Goal: Find specific page/section: Find specific page/section

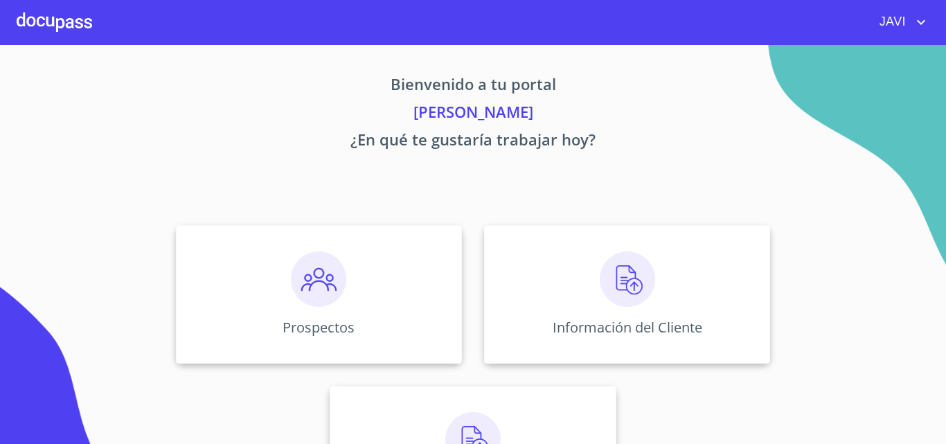
click at [628, 278] on img at bounding box center [626, 278] width 55 height 55
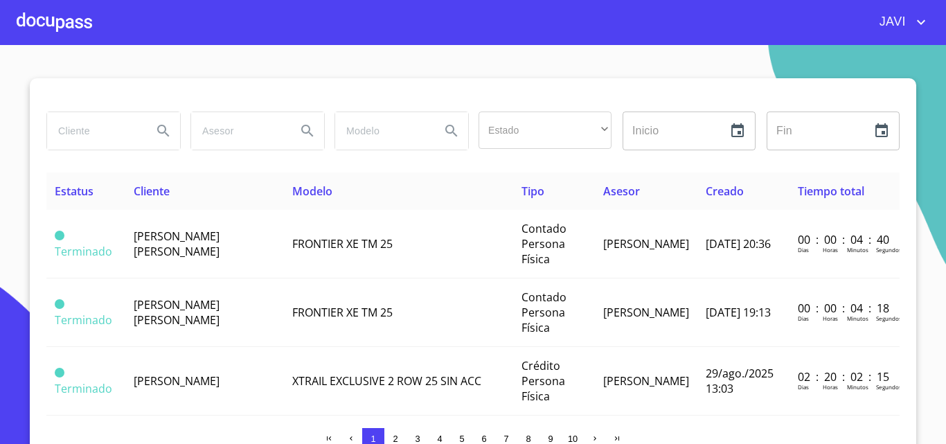
click at [89, 133] on input "search" at bounding box center [94, 130] width 94 height 37
type input "ABIAM"
click at [157, 125] on icon "Search" at bounding box center [163, 131] width 12 height 12
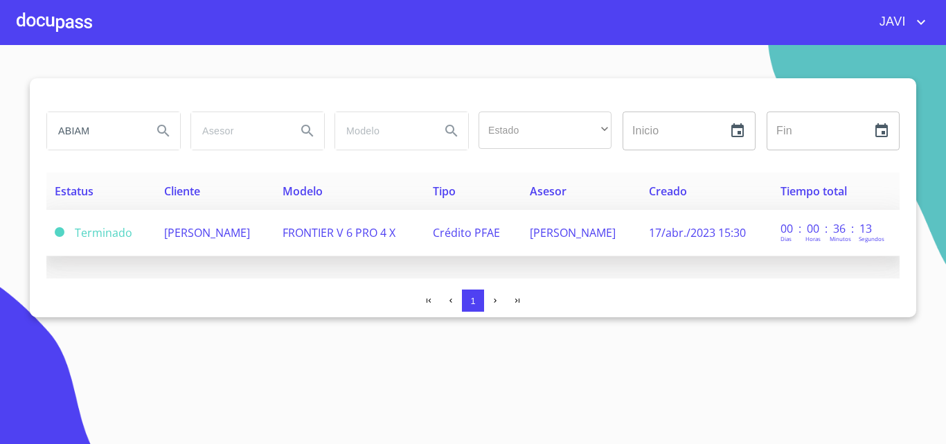
click at [395, 235] on span "FRONTIER V 6 PRO 4 X" at bounding box center [338, 232] width 113 height 15
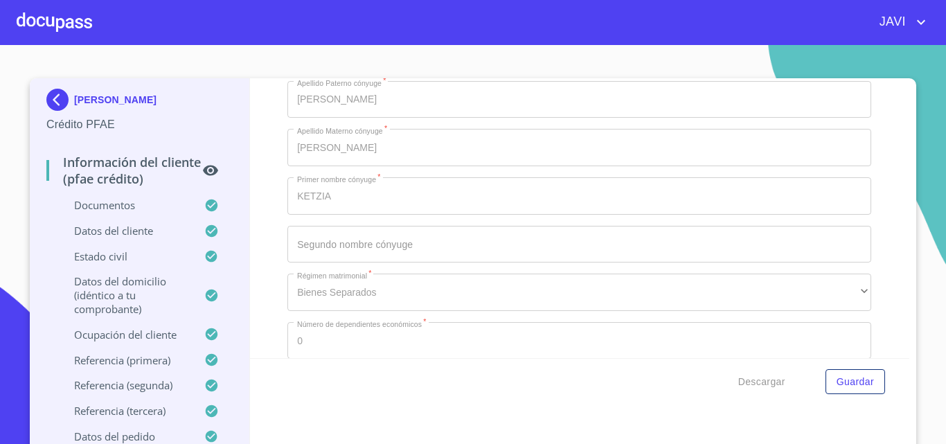
scroll to position [4845, 0]
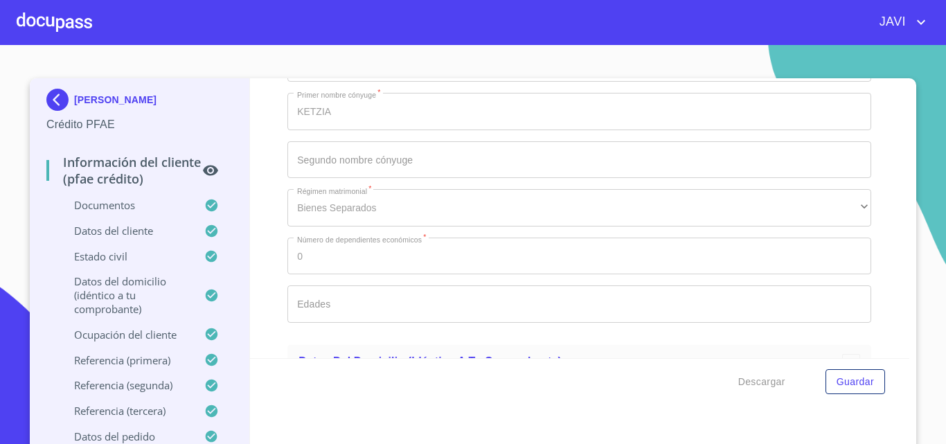
click at [45, 23] on div at bounding box center [54, 22] width 75 height 44
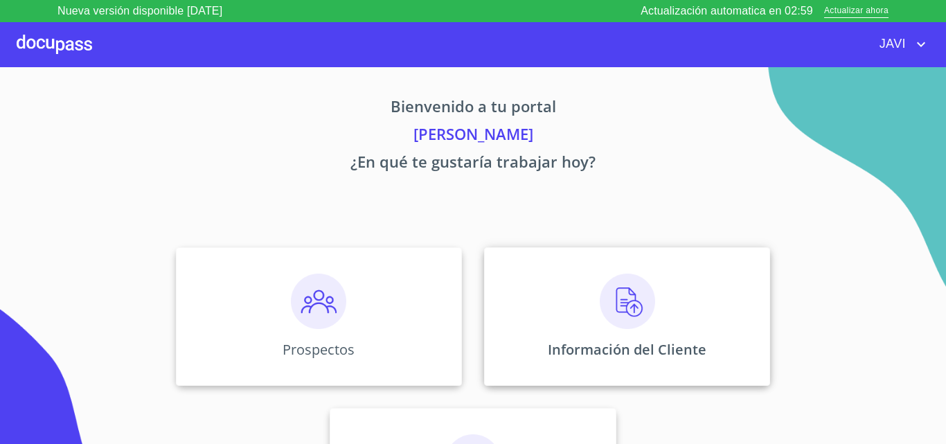
click at [622, 303] on img at bounding box center [626, 300] width 55 height 55
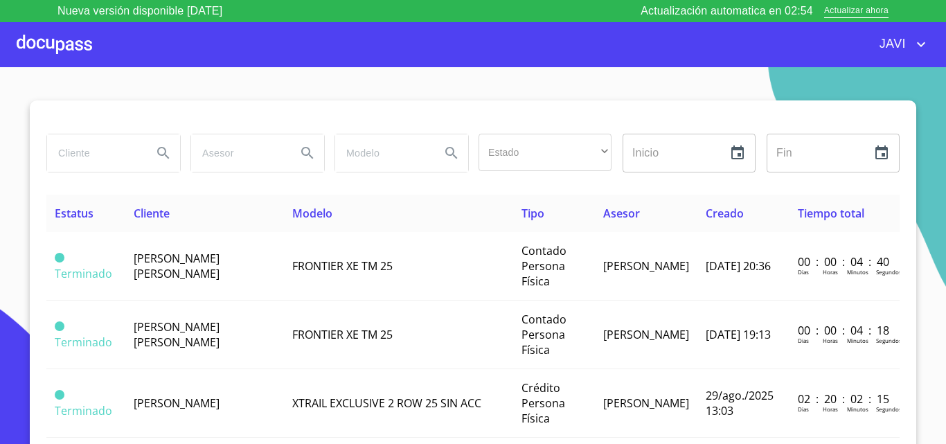
click at [87, 156] on input "search" at bounding box center [94, 152] width 94 height 37
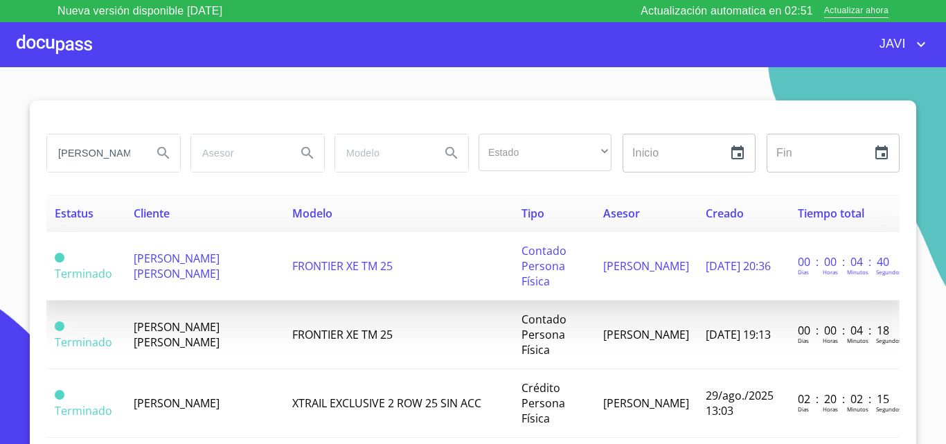
scroll to position [0, 11]
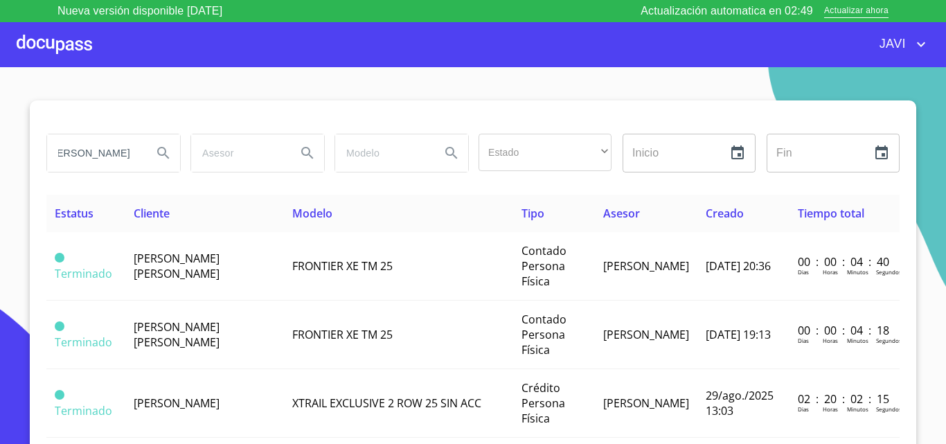
type input "[PERSON_NAME]"
click at [161, 151] on icon "Search" at bounding box center [163, 153] width 12 height 12
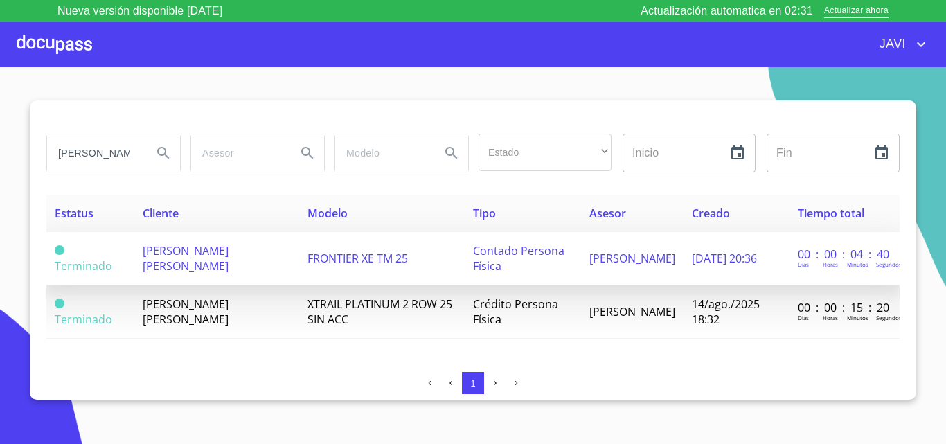
click at [361, 253] on span "FRONTIER XE TM 25" at bounding box center [357, 258] width 100 height 15
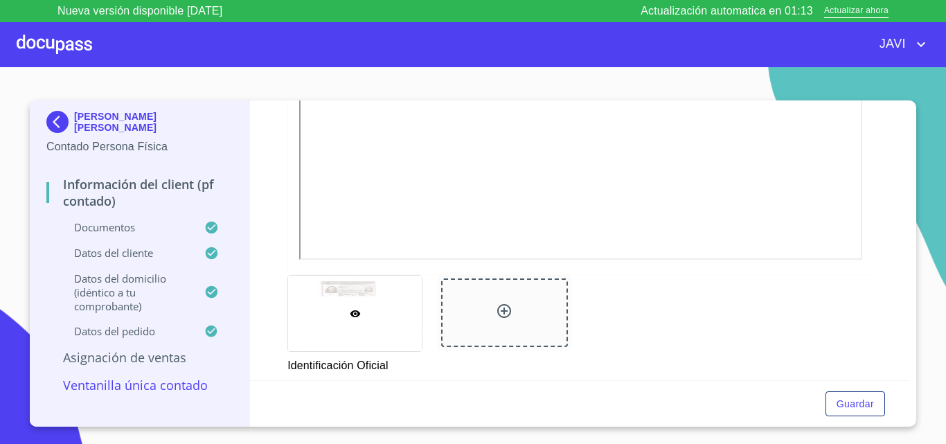
scroll to position [485, 0]
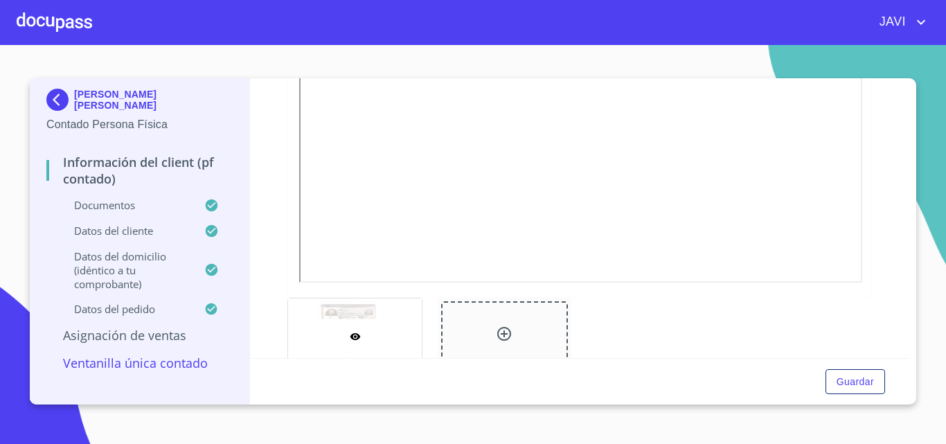
scroll to position [485, 0]
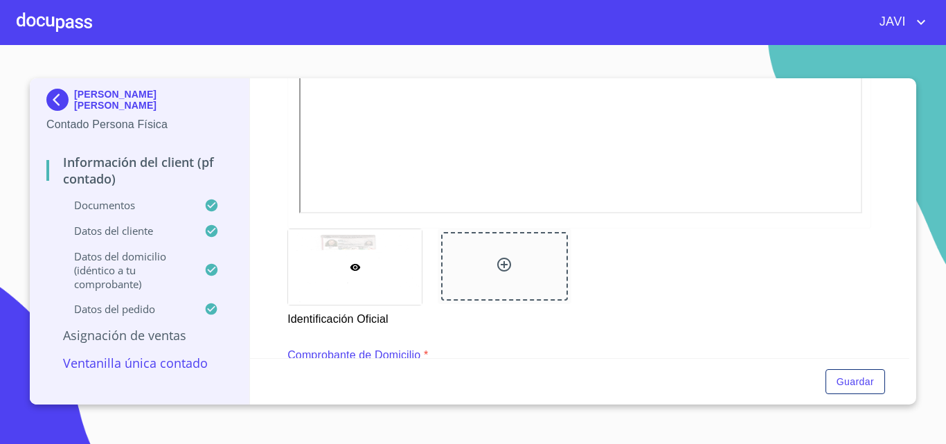
click at [75, 25] on div at bounding box center [54, 22] width 75 height 44
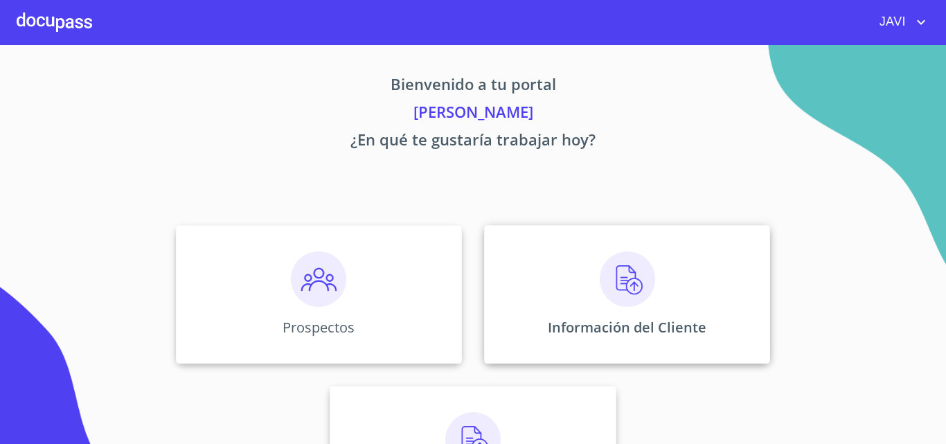
click at [631, 271] on img at bounding box center [626, 278] width 55 height 55
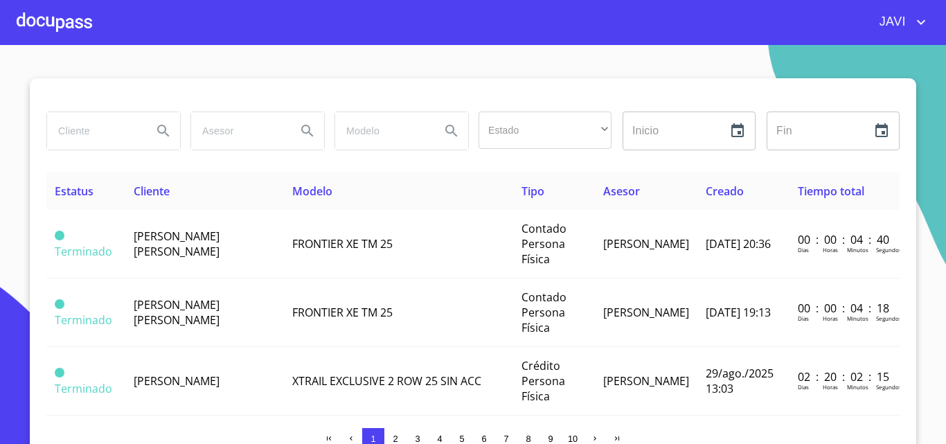
click at [100, 134] on input "search" at bounding box center [94, 130] width 94 height 37
type input "DANTE"
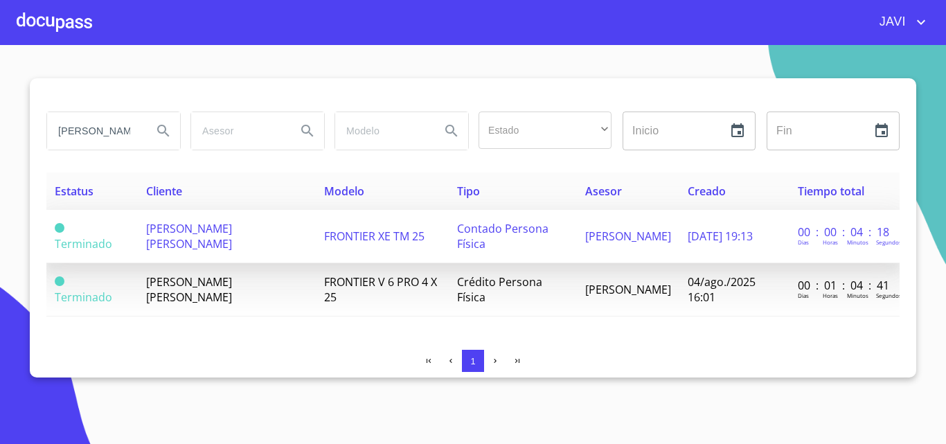
click at [518, 234] on span "Contado Persona Física" at bounding box center [502, 236] width 91 height 30
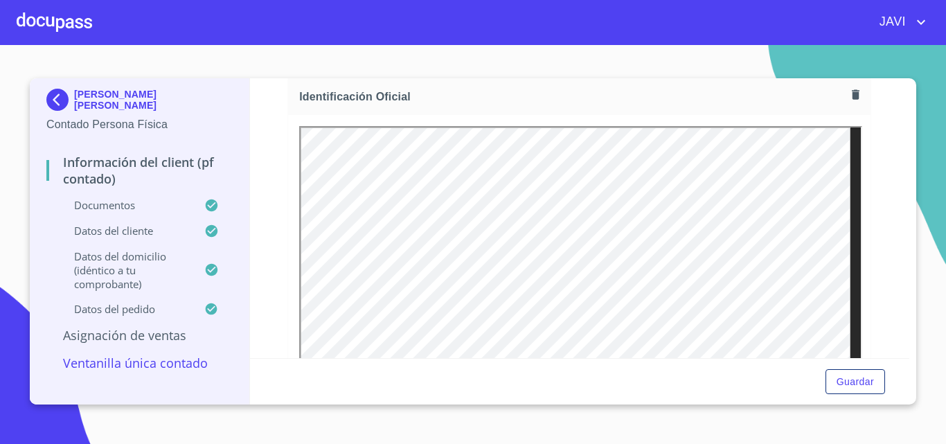
scroll to position [277, 0]
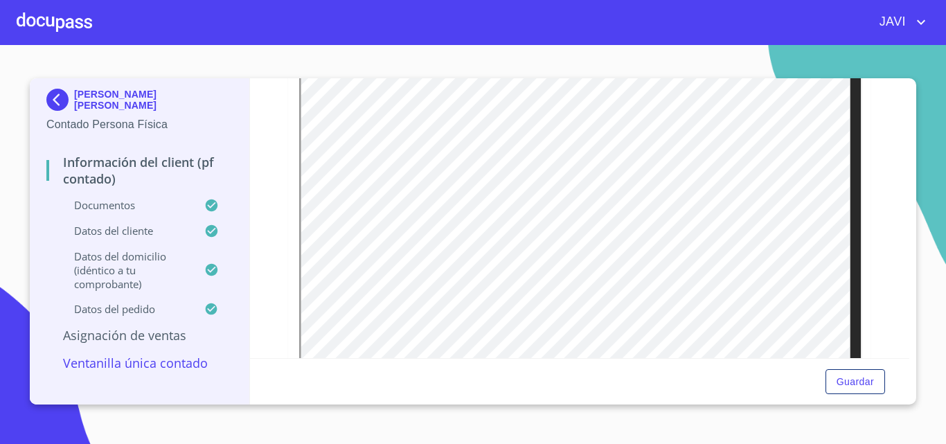
click at [57, 24] on div at bounding box center [54, 22] width 75 height 44
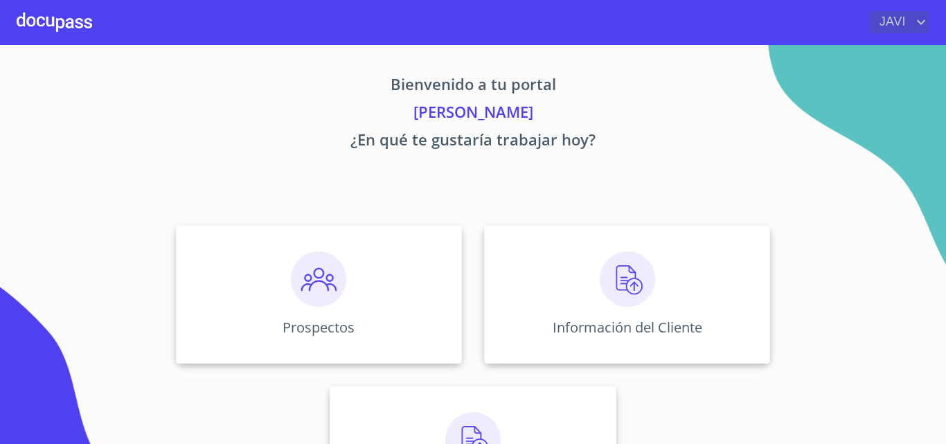
click at [919, 26] on icon "account of current user" at bounding box center [920, 22] width 17 height 17
click at [910, 36] on li "Salir" at bounding box center [906, 29] width 45 height 25
